Goal: Task Accomplishment & Management: Use online tool/utility

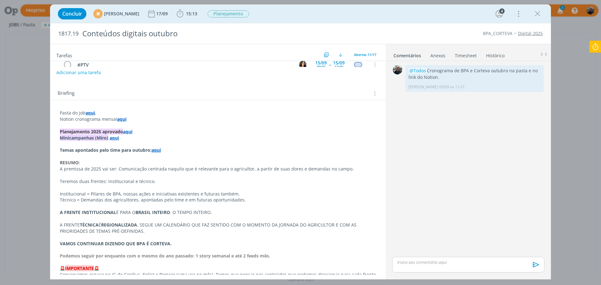
scroll to position [125, 0]
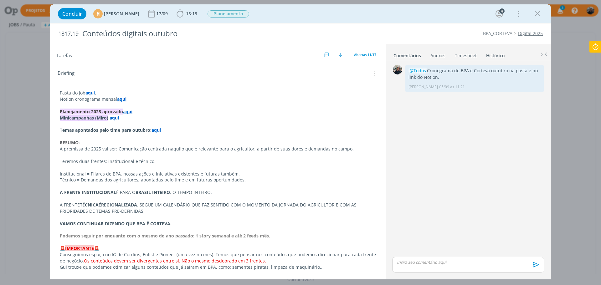
click at [113, 119] on strong "aqui" at bounding box center [114, 118] width 9 height 6
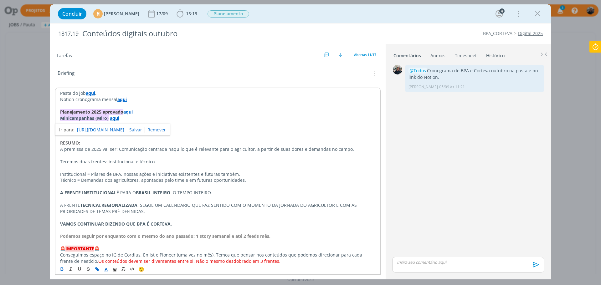
click at [120, 131] on link "https://miro.com/app/board/uXjVLD6OLng=/?moveToWidget=3458764622877805938&cot=14" at bounding box center [100, 130] width 47 height 8
drag, startPoint x: 534, startPoint y: 14, endPoint x: 525, endPoint y: 22, distance: 12.0
click at [534, 14] on icon "dialog" at bounding box center [537, 13] width 9 height 9
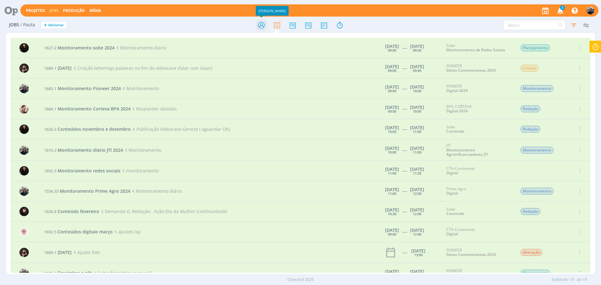
click at [260, 22] on icon at bounding box center [261, 25] width 11 height 12
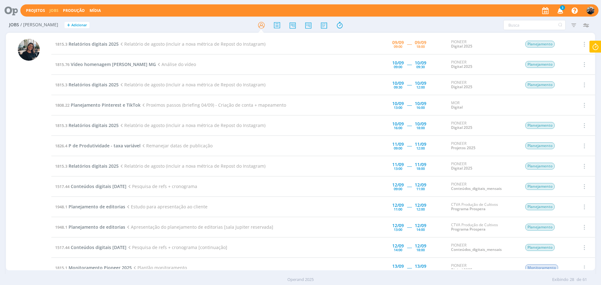
click at [562, 11] on icon "button" at bounding box center [560, 10] width 11 height 11
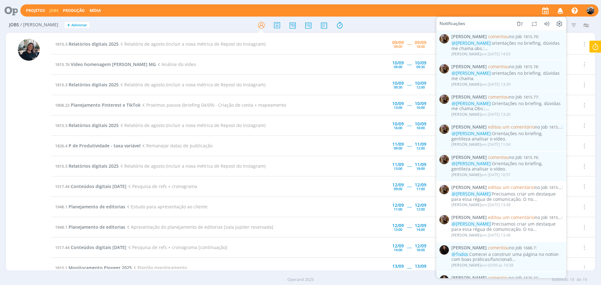
click at [415, 31] on div "Jobs / Minha Pauta + Adicionar Filtros Filtrar Limpar Tipo Jobs e Tarefas Data …" at bounding box center [300, 26] width 589 height 16
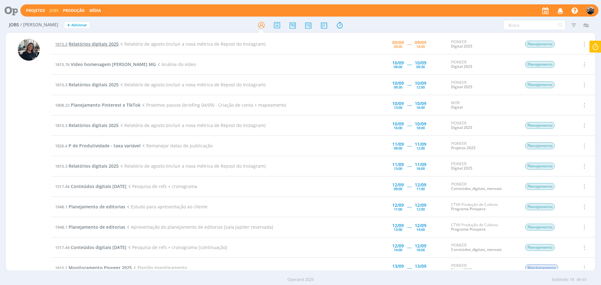
click at [88, 45] on span "Relatórios digitais 2025" at bounding box center [94, 44] width 50 height 6
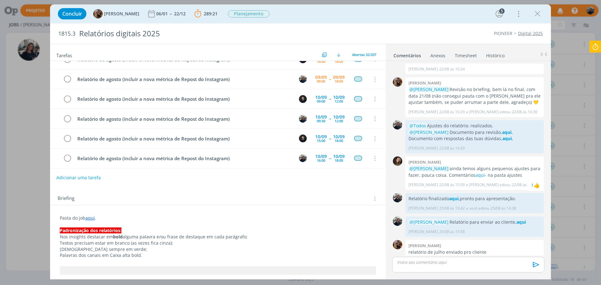
scroll to position [63, 0]
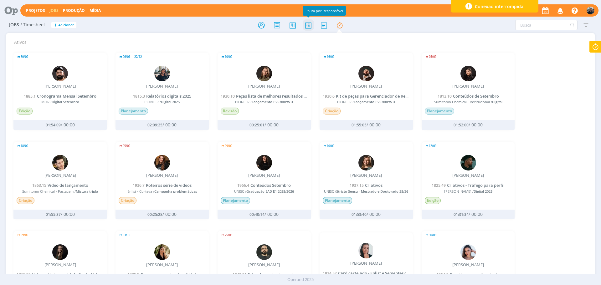
click at [308, 28] on icon at bounding box center [308, 25] width 11 height 12
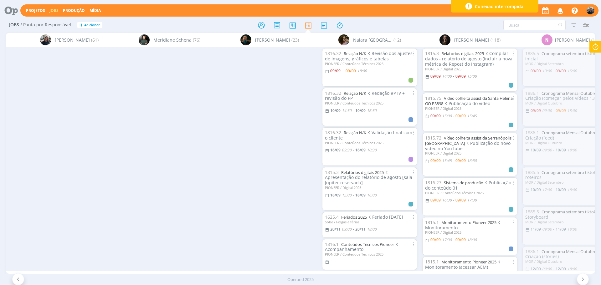
scroll to position [31, 0]
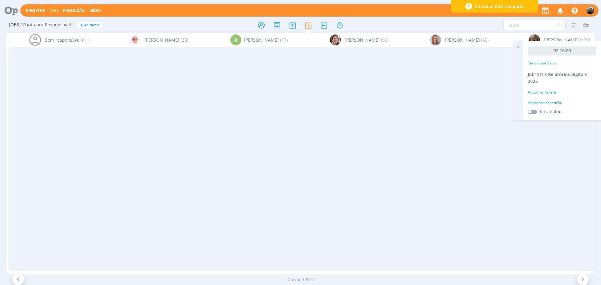
scroll to position [31, 0]
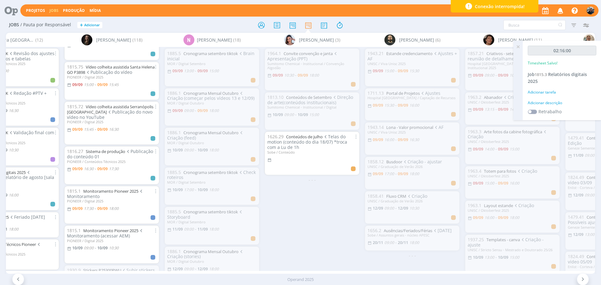
click at [540, 105] on div "Adicionar descrição" at bounding box center [562, 103] width 69 height 6
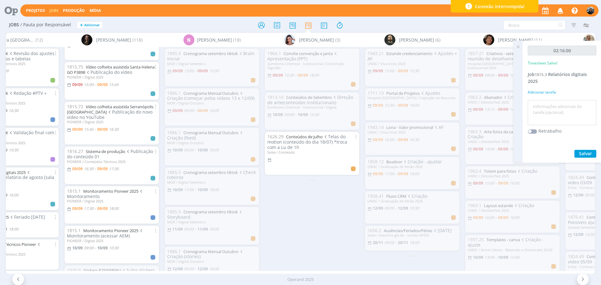
click at [542, 108] on textarea at bounding box center [561, 113] width 65 height 22
type textarea "Relatório"
click at [587, 152] on span "Salvar" at bounding box center [585, 154] width 13 height 6
click at [516, 49] on icon at bounding box center [517, 47] width 11 height 12
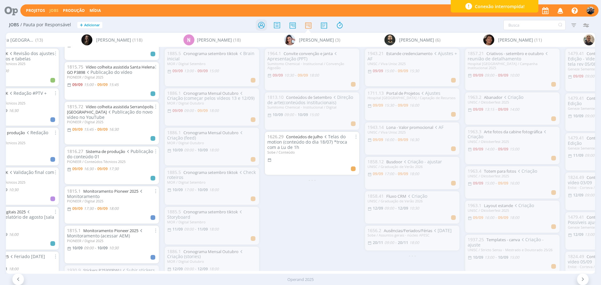
click at [260, 29] on icon at bounding box center [261, 25] width 11 height 12
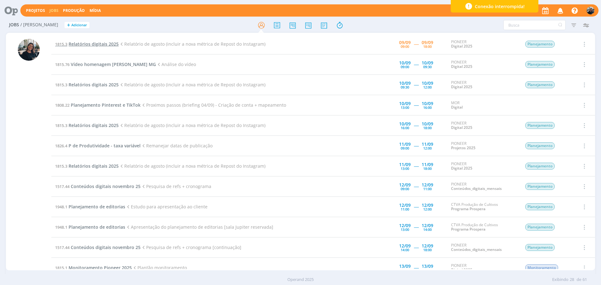
click at [86, 44] on span "Relatórios digitais 2025" at bounding box center [94, 44] width 50 height 6
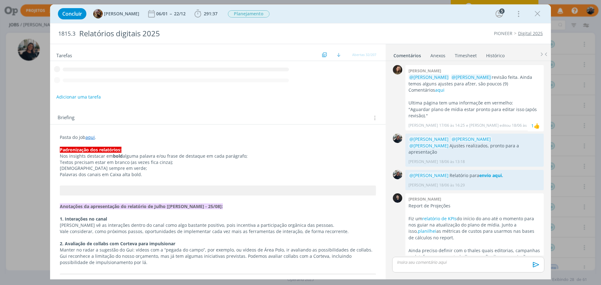
scroll to position [602, 0]
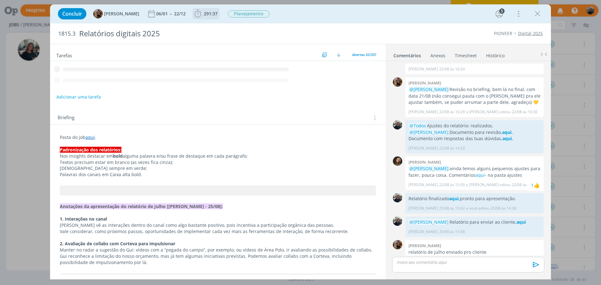
click at [202, 8] on span "291:37 Iniciar Apontar Data * 09/09/2025 Horas * 00:00 Tarefa Selecione a taref…" at bounding box center [205, 13] width 27 height 11
click at [203, 14] on icon "dialog" at bounding box center [197, 13] width 9 height 9
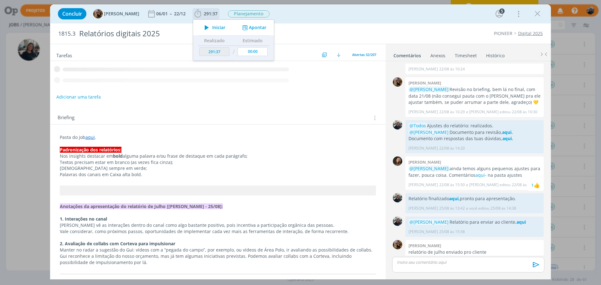
click at [224, 26] on span "Iniciar" at bounding box center [218, 27] width 13 height 4
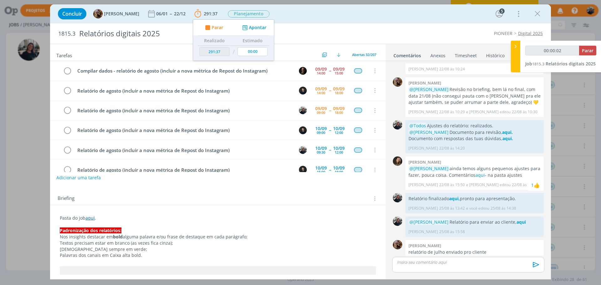
type input "00:00:03"
click at [515, 48] on icon at bounding box center [515, 46] width 6 height 7
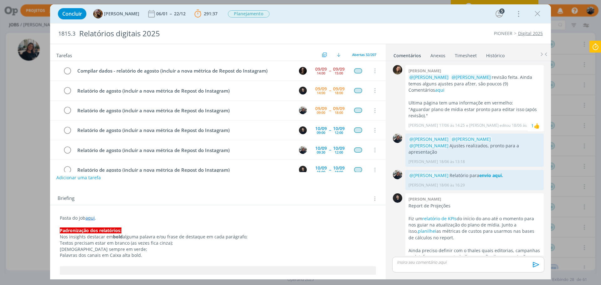
scroll to position [602, 0]
